Goal: Transaction & Acquisition: Purchase product/service

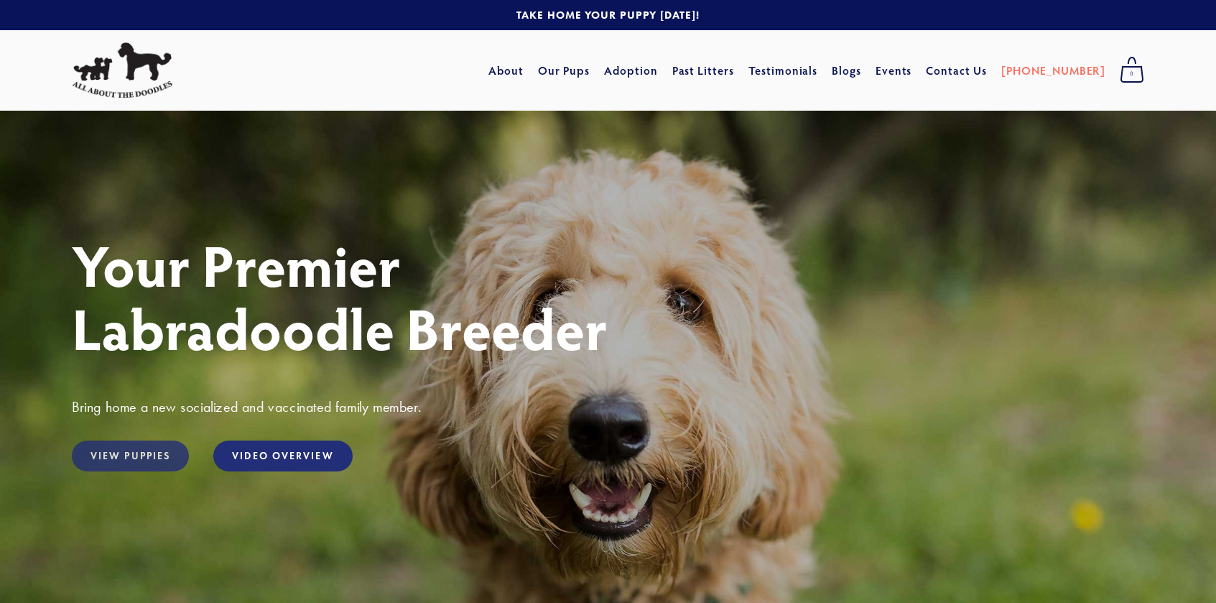
click at [151, 459] on link "View Puppies" at bounding box center [130, 455] width 117 height 31
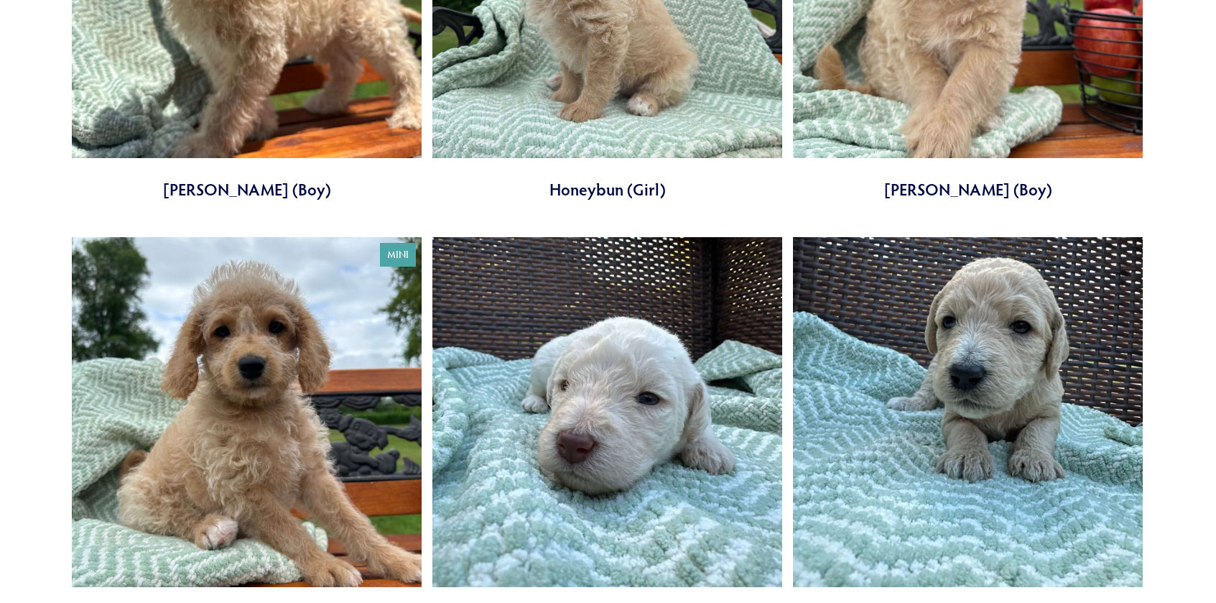
scroll to position [1370, 0]
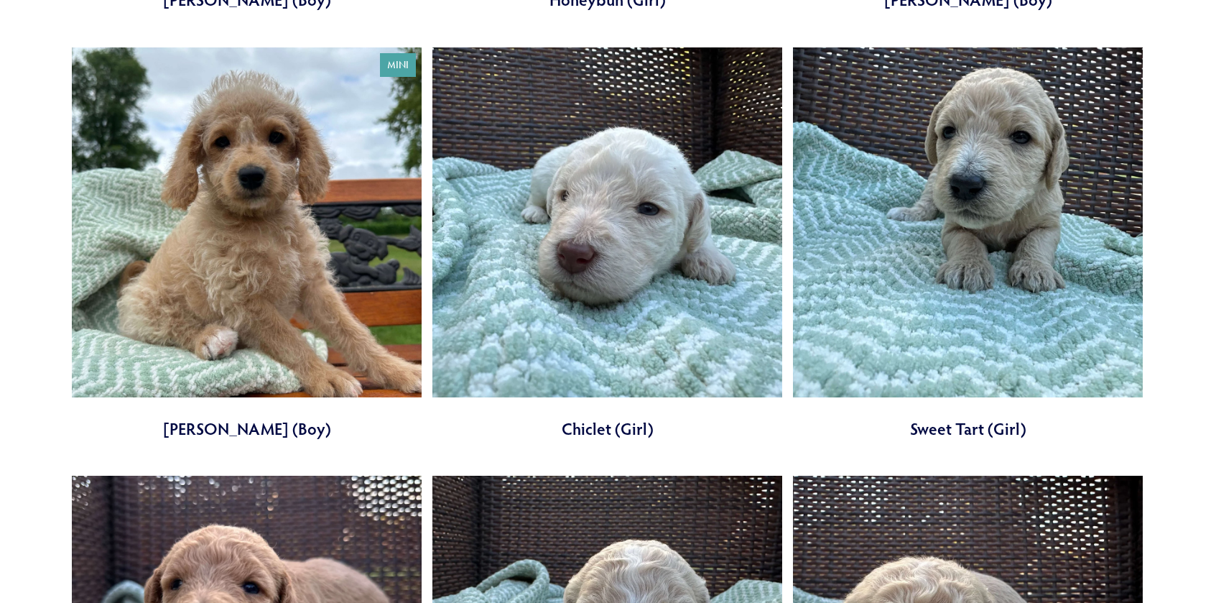
click at [952, 330] on link at bounding box center [968, 243] width 350 height 393
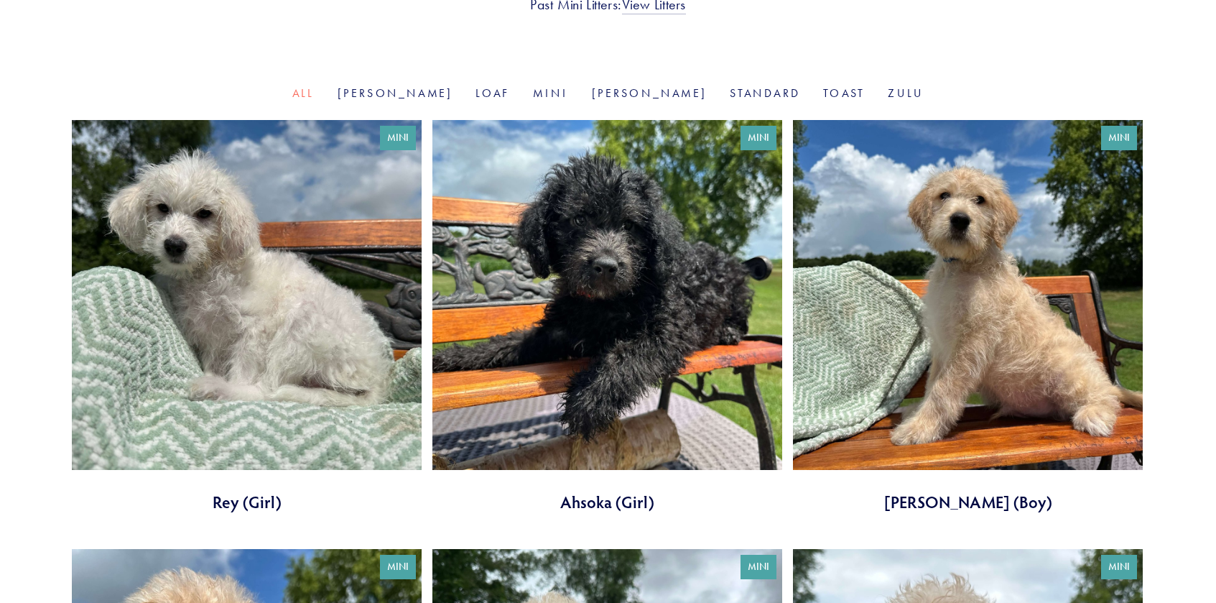
scroll to position [441, 0]
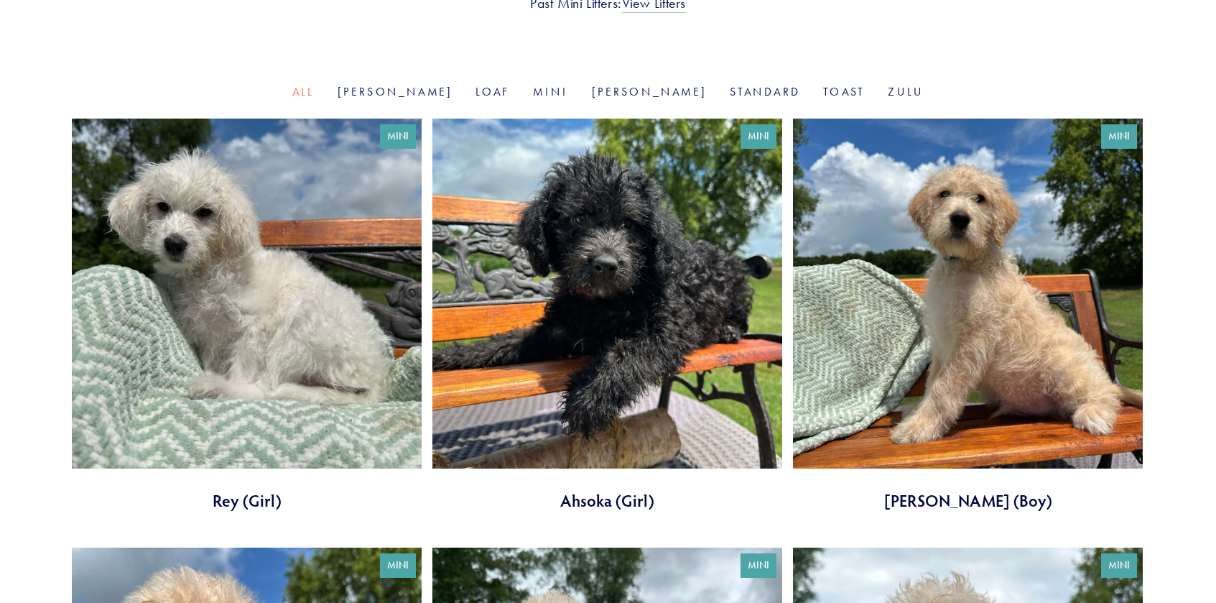
click at [274, 275] on link at bounding box center [247, 315] width 350 height 393
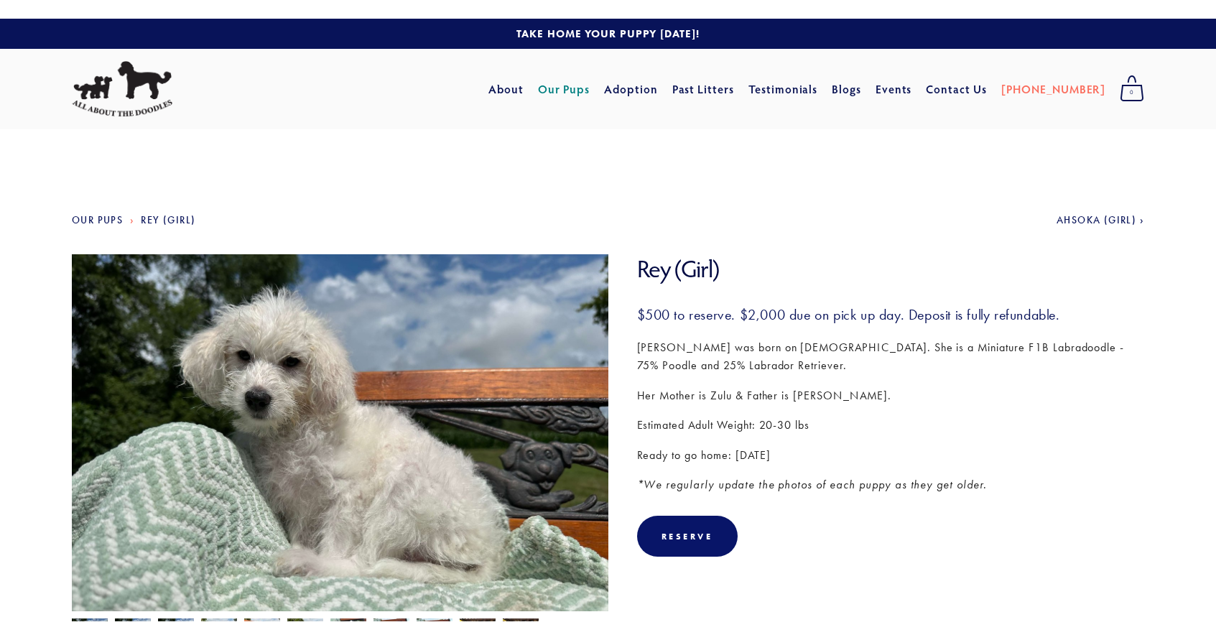
scroll to position [110, 0]
